Goal: Transaction & Acquisition: Purchase product/service

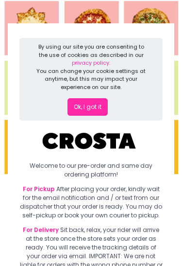
click at [100, 106] on button "Ok, I got it" at bounding box center [88, 107] width 40 height 18
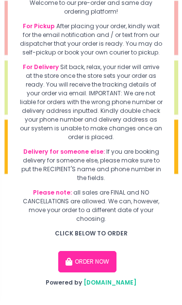
scroll to position [77, 0]
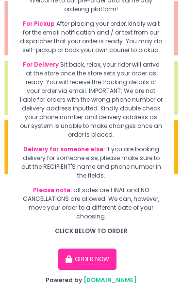
click at [106, 256] on button "ORDER NOW" at bounding box center [87, 259] width 58 height 21
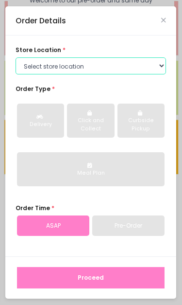
click at [139, 62] on select "Select store location Crosta Pizza - Salcedo Crosta Pizza - San Juan" at bounding box center [91, 66] width 151 height 18
select select "5fabb2e53664a8677beaeb89"
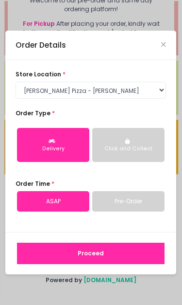
scroll to position [82, 0]
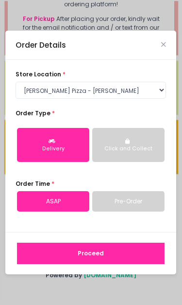
click at [122, 255] on button "Proceed" at bounding box center [91, 253] width 148 height 21
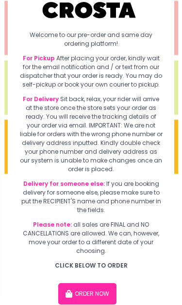
scroll to position [77, 0]
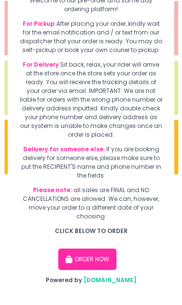
click at [107, 257] on button "ORDER NOW" at bounding box center [87, 259] width 58 height 21
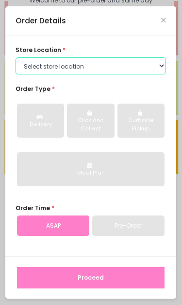
click at [130, 64] on select "Select store location Crosta Pizza - Salcedo Crosta Pizza - San Juan" at bounding box center [91, 66] width 151 height 18
select select "5fabb2e53664a8677beaeb89"
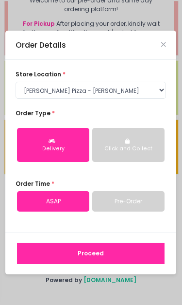
scroll to position [82, 0]
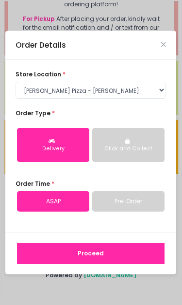
click at [118, 261] on button "Proceed" at bounding box center [91, 253] width 148 height 21
